Goal: Check status: Check status

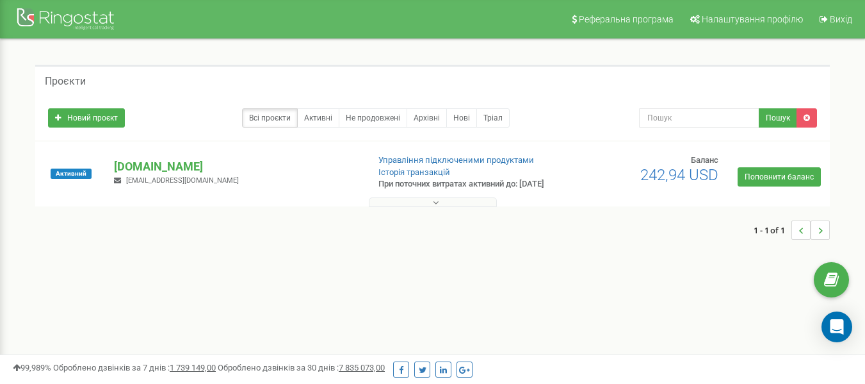
click at [452, 207] on button at bounding box center [433, 202] width 128 height 10
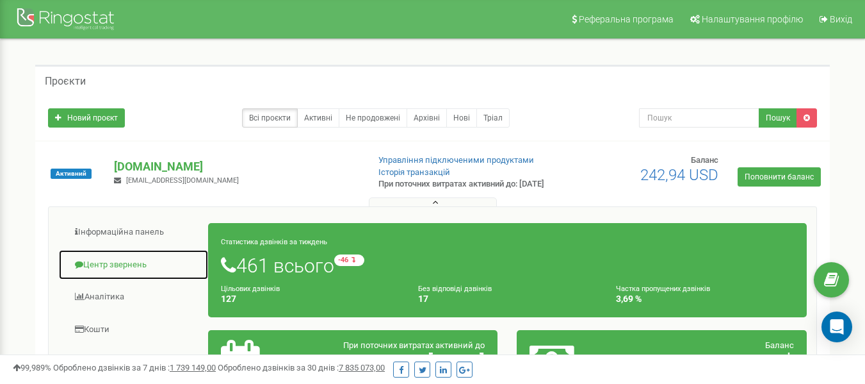
click at [90, 277] on link "Центр звернень" at bounding box center [133, 264] width 150 height 31
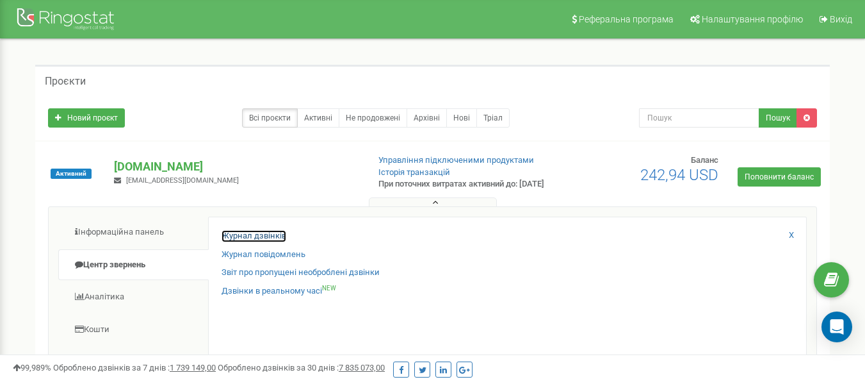
click at [259, 242] on link "Журнал дзвінків" at bounding box center [254, 236] width 65 height 12
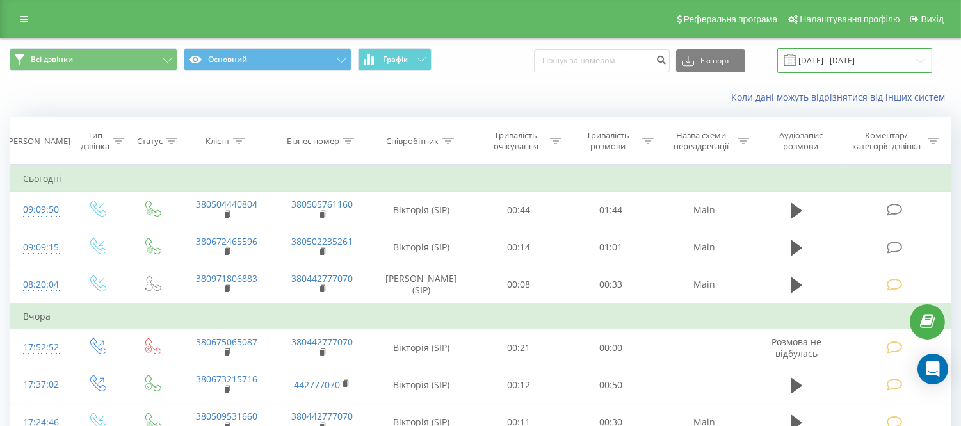
click at [881, 53] on input "[DATE] - [DATE]" at bounding box center [854, 60] width 155 height 25
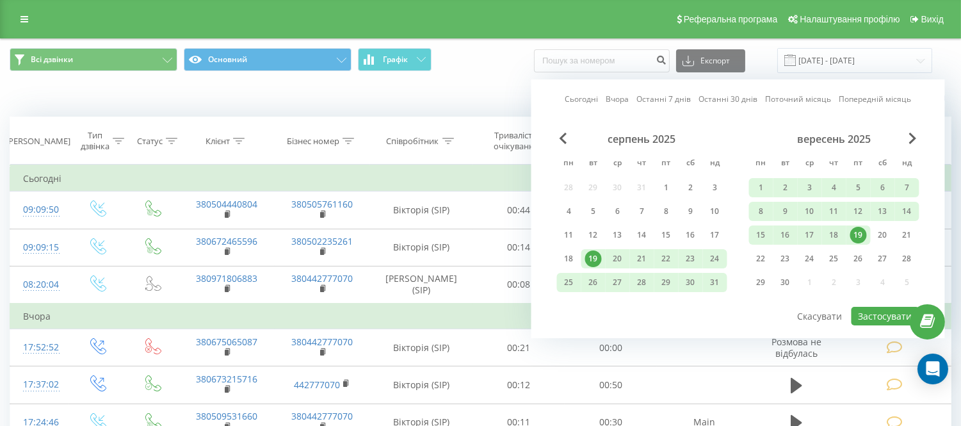
click at [863, 232] on div "19" at bounding box center [858, 235] width 17 height 17
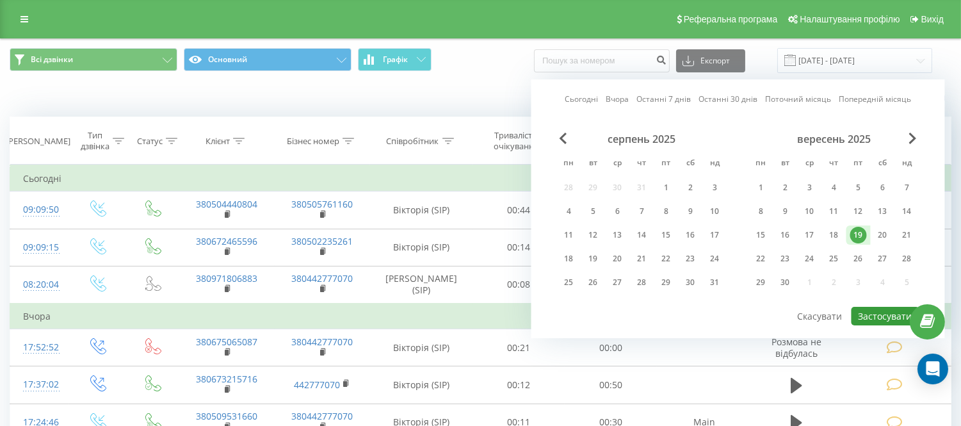
click at [902, 309] on button "Застосувати" at bounding box center [886, 316] width 68 height 19
type input "[DATE] - [DATE]"
